Goal: Register for event/course

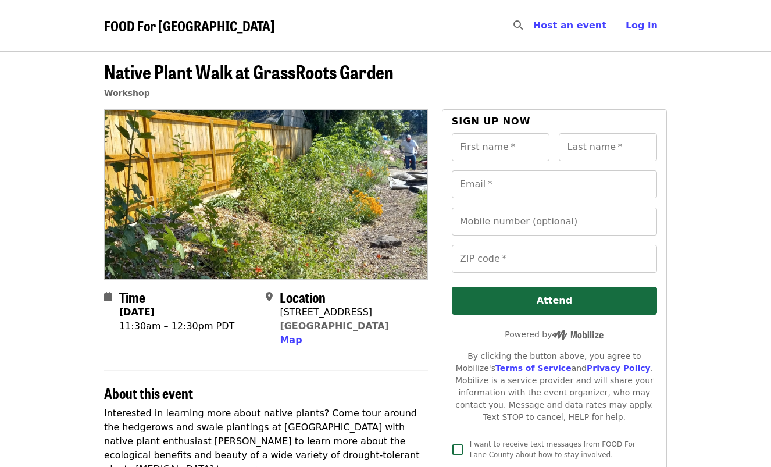
click at [161, 22] on span "FOOD For [GEOGRAPHIC_DATA]" at bounding box center [189, 25] width 171 height 20
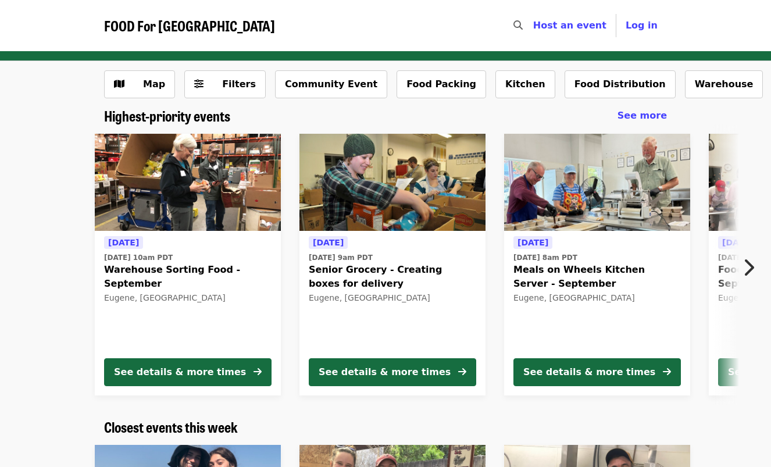
click at [750, 264] on icon "chevron-right icon" at bounding box center [748, 267] width 12 height 22
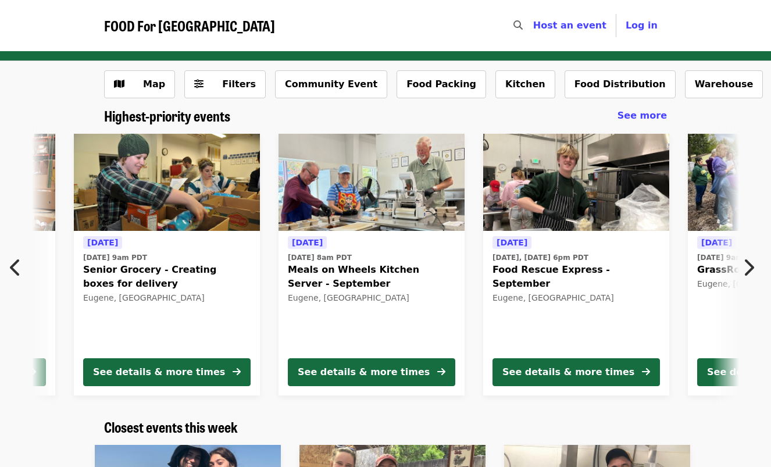
scroll to position [0, 421]
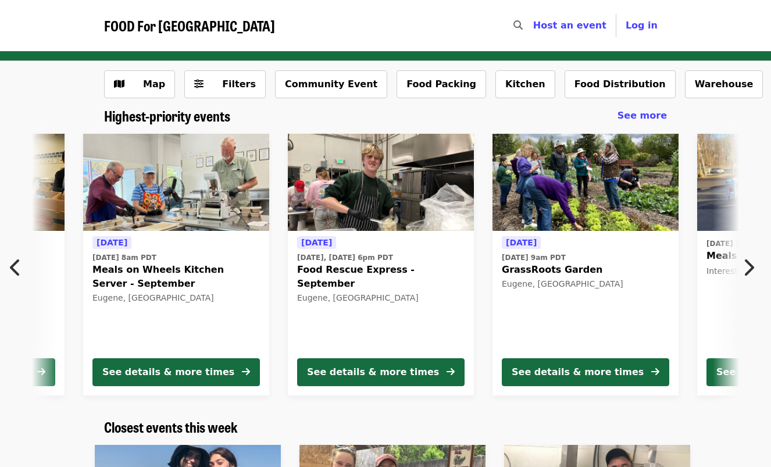
click at [750, 264] on icon "chevron-right icon" at bounding box center [748, 267] width 12 height 22
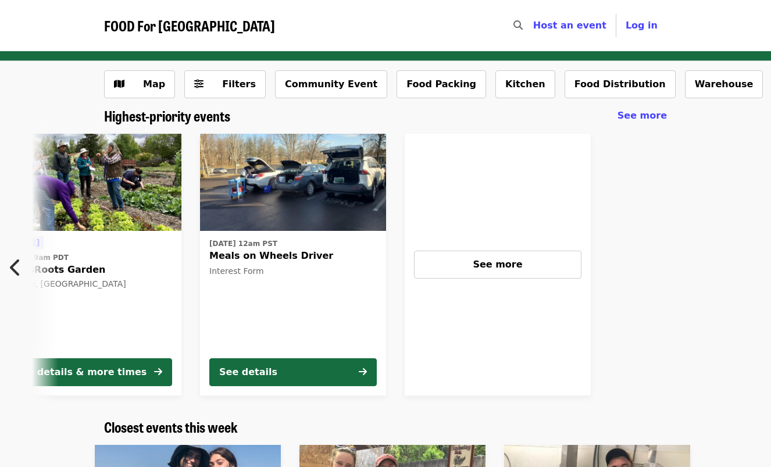
scroll to position [0, 919]
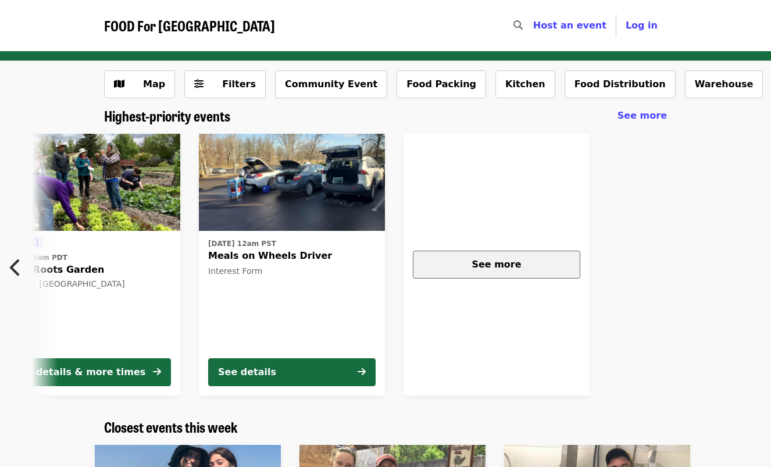
click at [532, 264] on div "See more" at bounding box center [497, 264] width 148 height 14
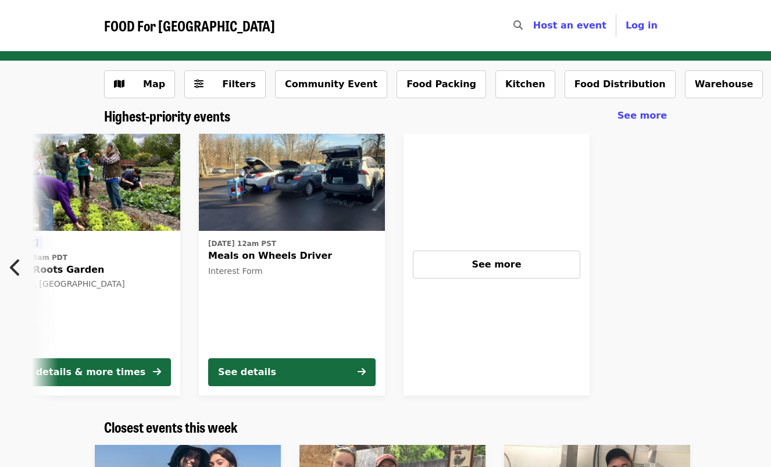
click at [151, 20] on span "FOOD For [GEOGRAPHIC_DATA]" at bounding box center [189, 25] width 171 height 20
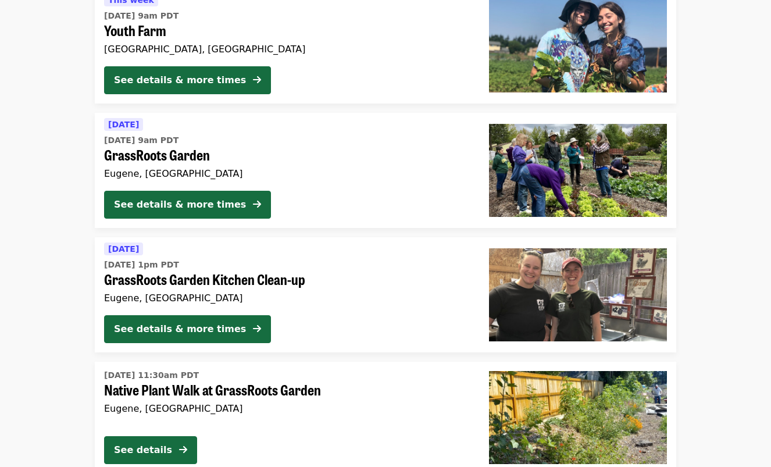
scroll to position [930, 0]
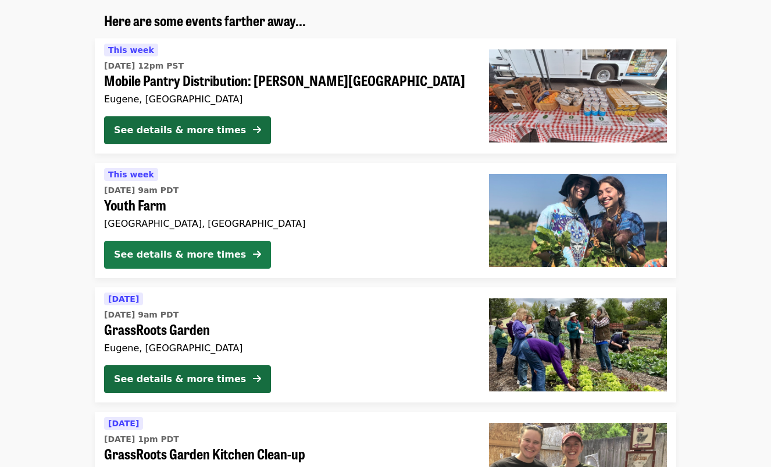
click at [174, 259] on div "See details & more times" at bounding box center [180, 255] width 132 height 14
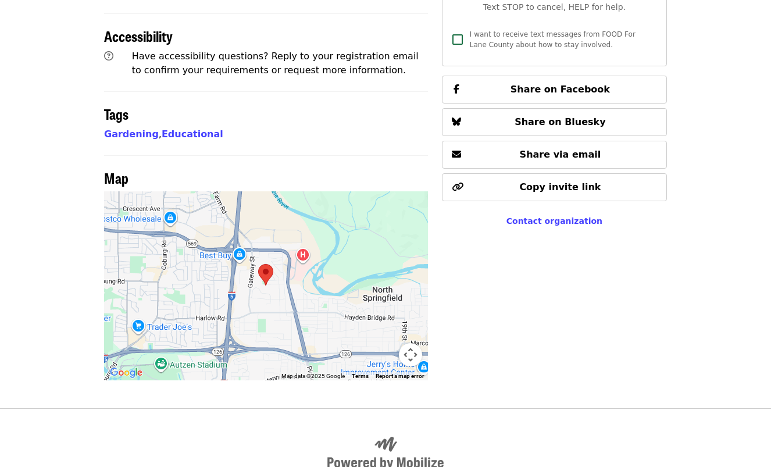
scroll to position [678, 0]
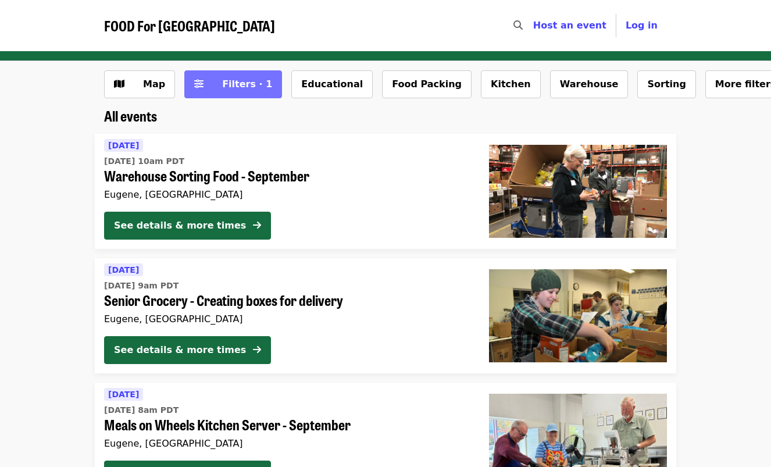
click at [239, 77] on button "Filters · 1" at bounding box center [233, 84] width 98 height 28
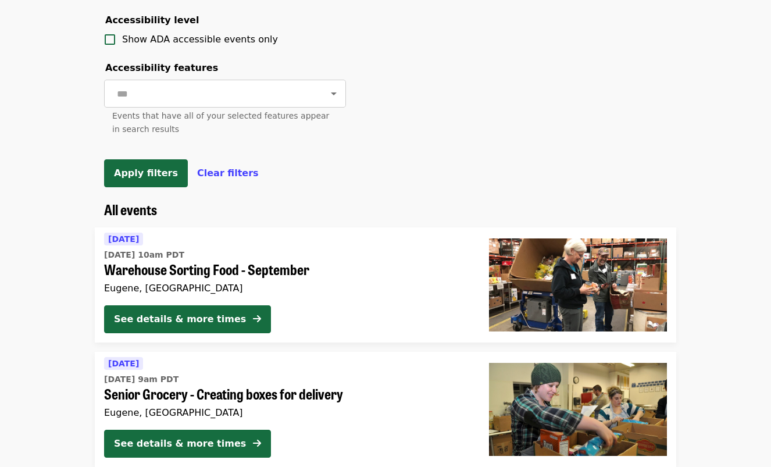
scroll to position [581, 0]
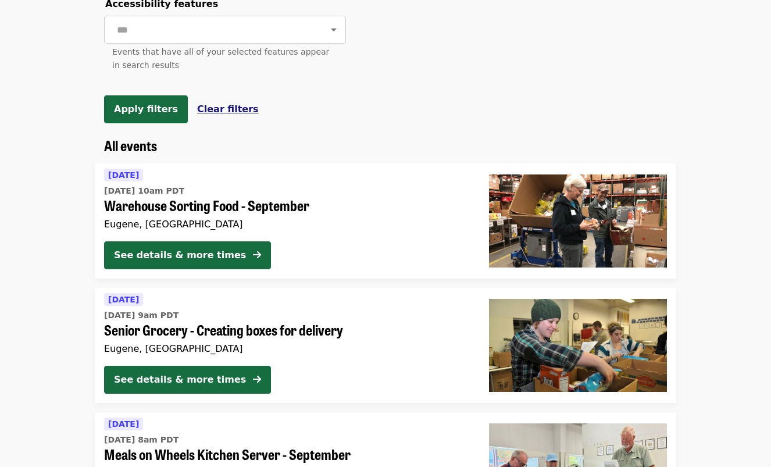
click at [206, 115] on span "Clear filters" at bounding box center [228, 108] width 62 height 11
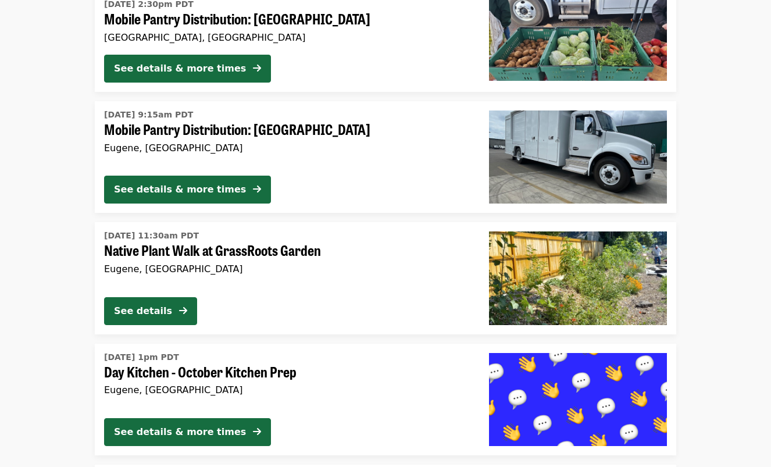
scroll to position [1627, 0]
